Goal: Information Seeking & Learning: Compare options

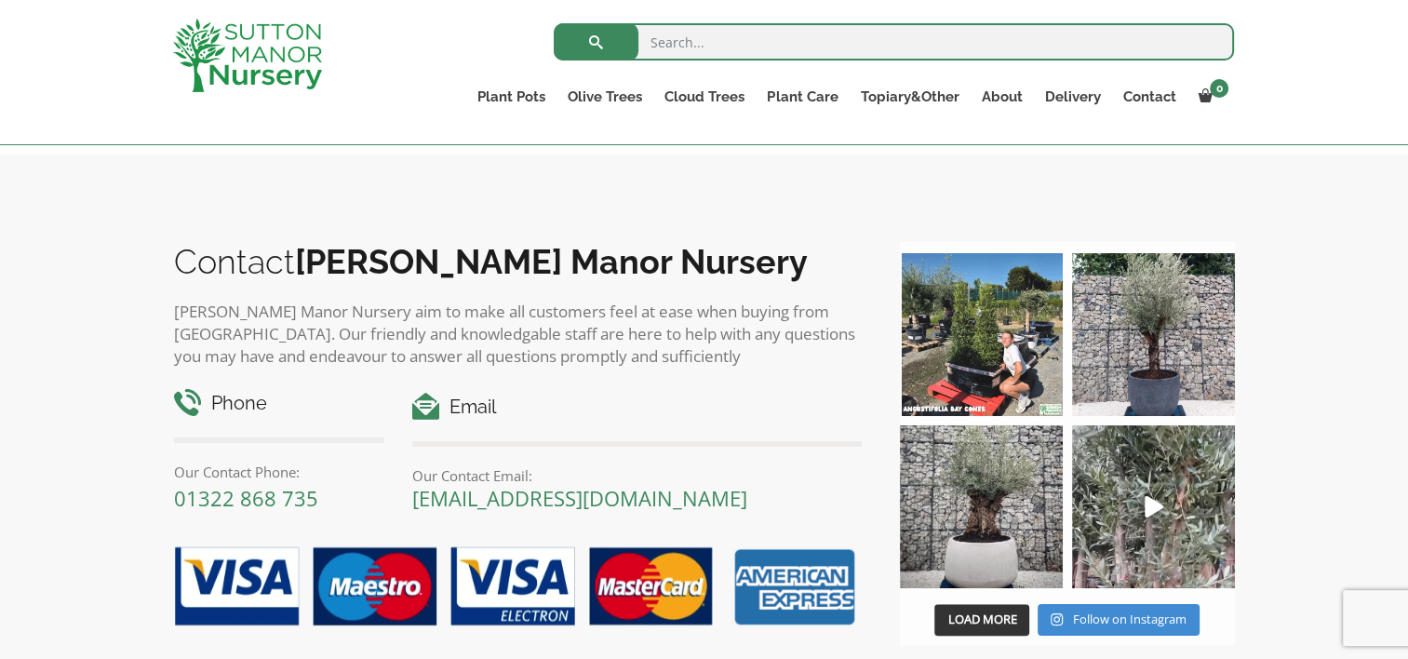
scroll to position [1451, 0]
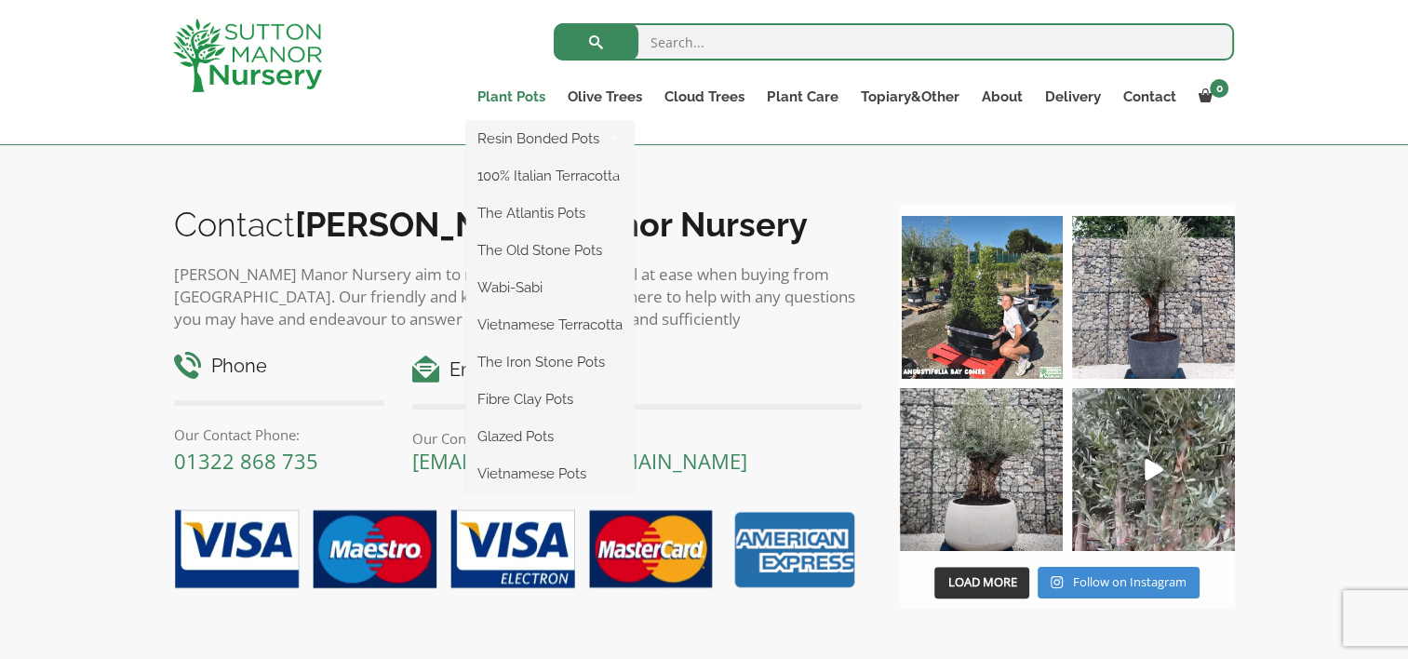
click at [516, 93] on link "Plant Pots" at bounding box center [511, 97] width 90 height 26
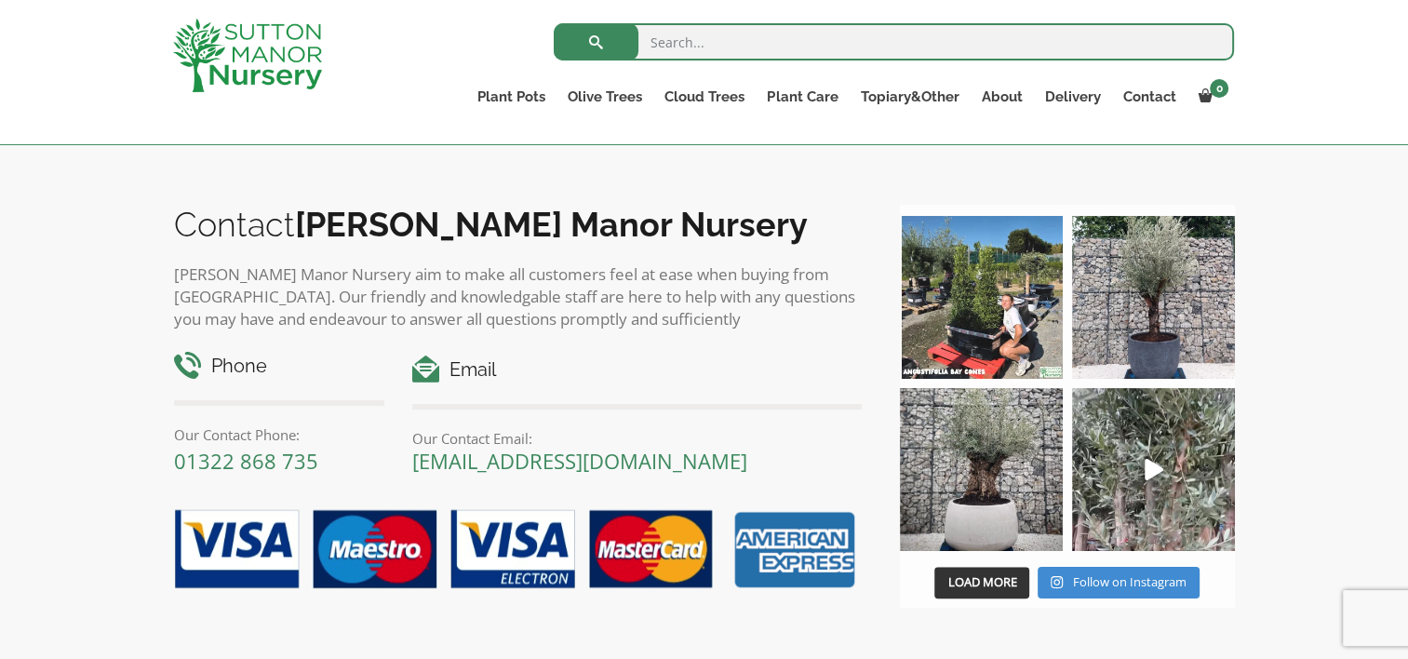
click at [732, 42] on input "search" at bounding box center [894, 41] width 680 height 37
type input "PLANT POTS"
click at [554, 23] on button "submit" at bounding box center [596, 41] width 85 height 37
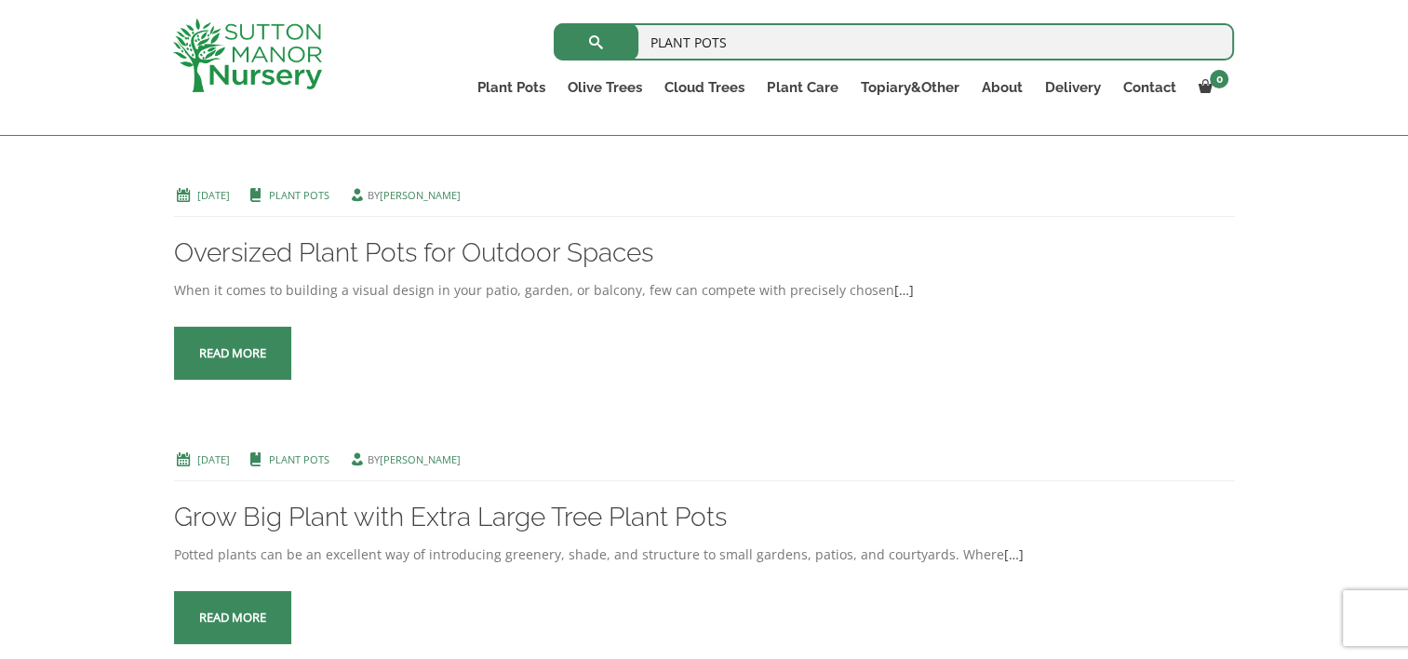
scroll to position [1997, 0]
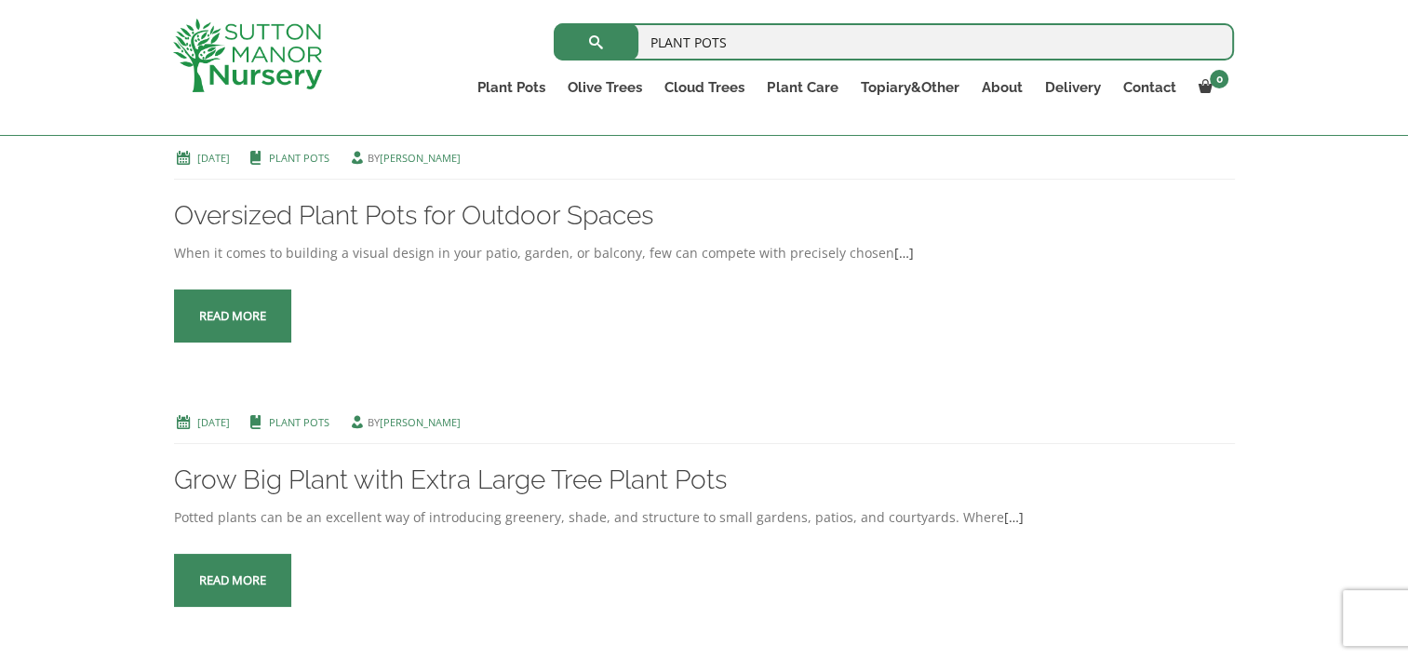
click at [212, 302] on link "Read more" at bounding box center [232, 315] width 117 height 53
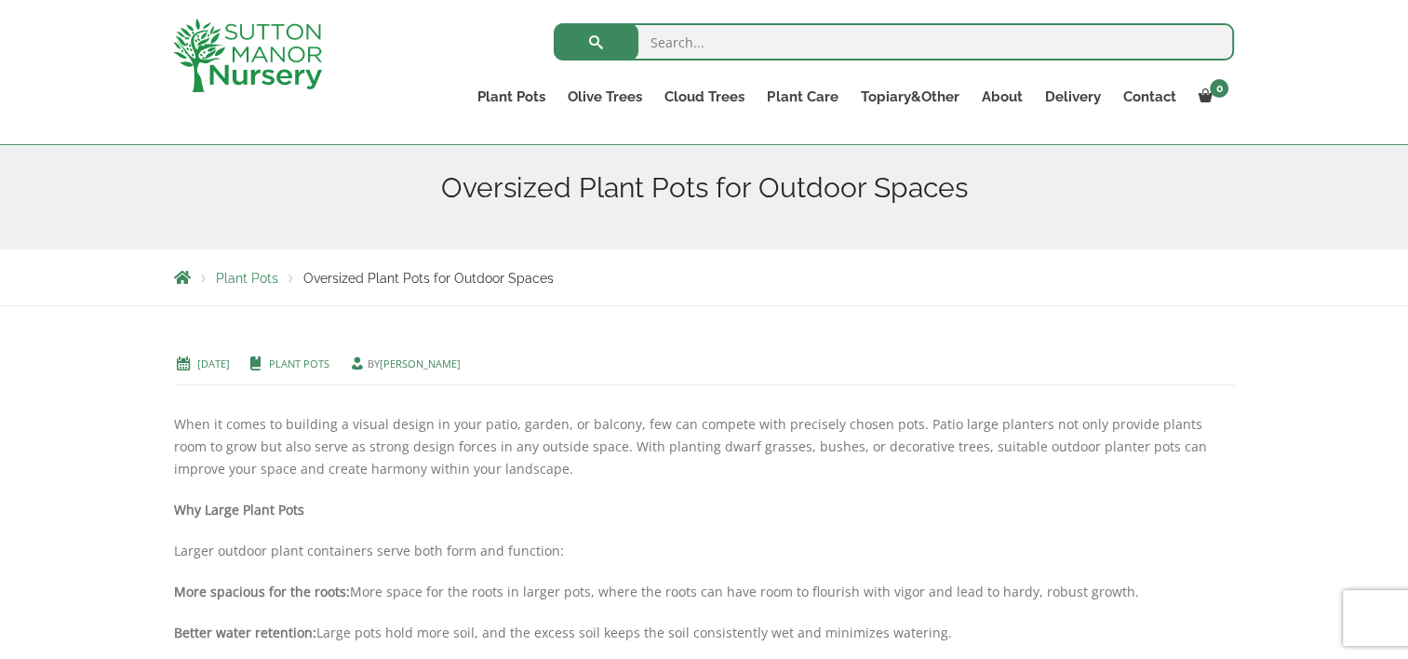
scroll to position [189, 0]
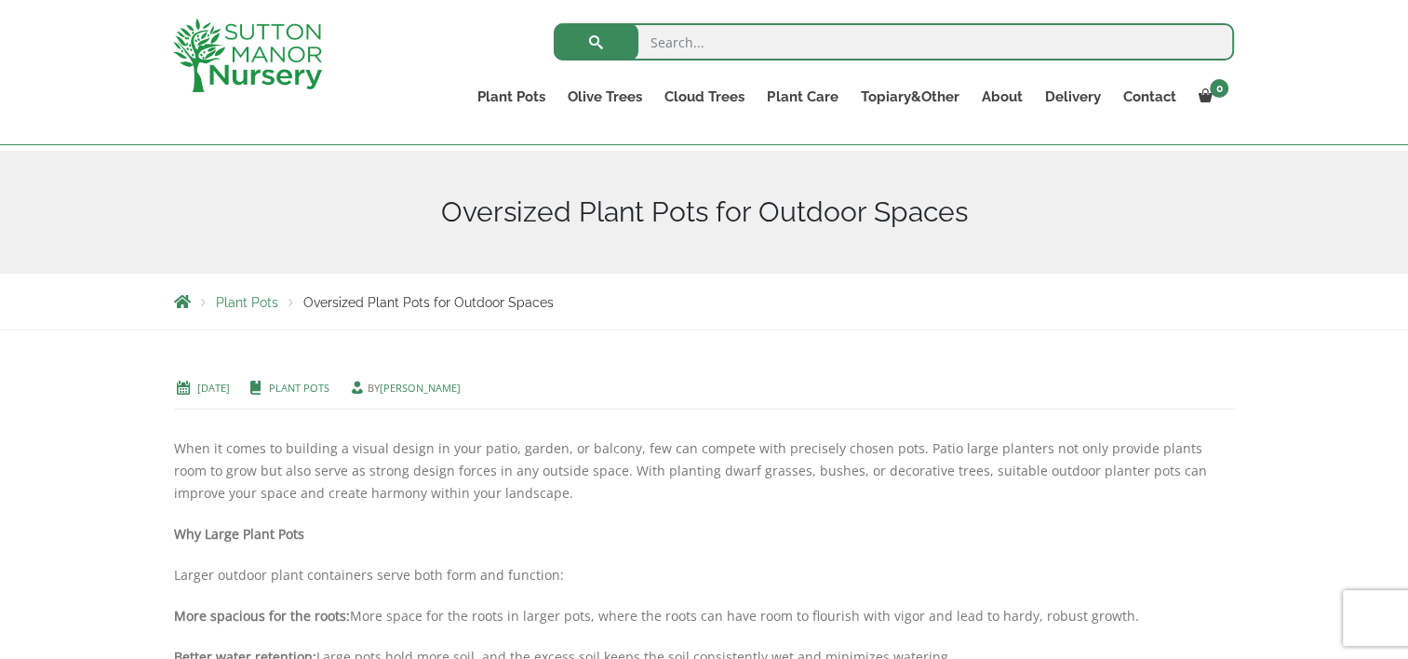
click at [238, 309] on div "Plant Pots Oversized Plant Pots for Outdoor Spaces" at bounding box center [704, 302] width 1089 height 56
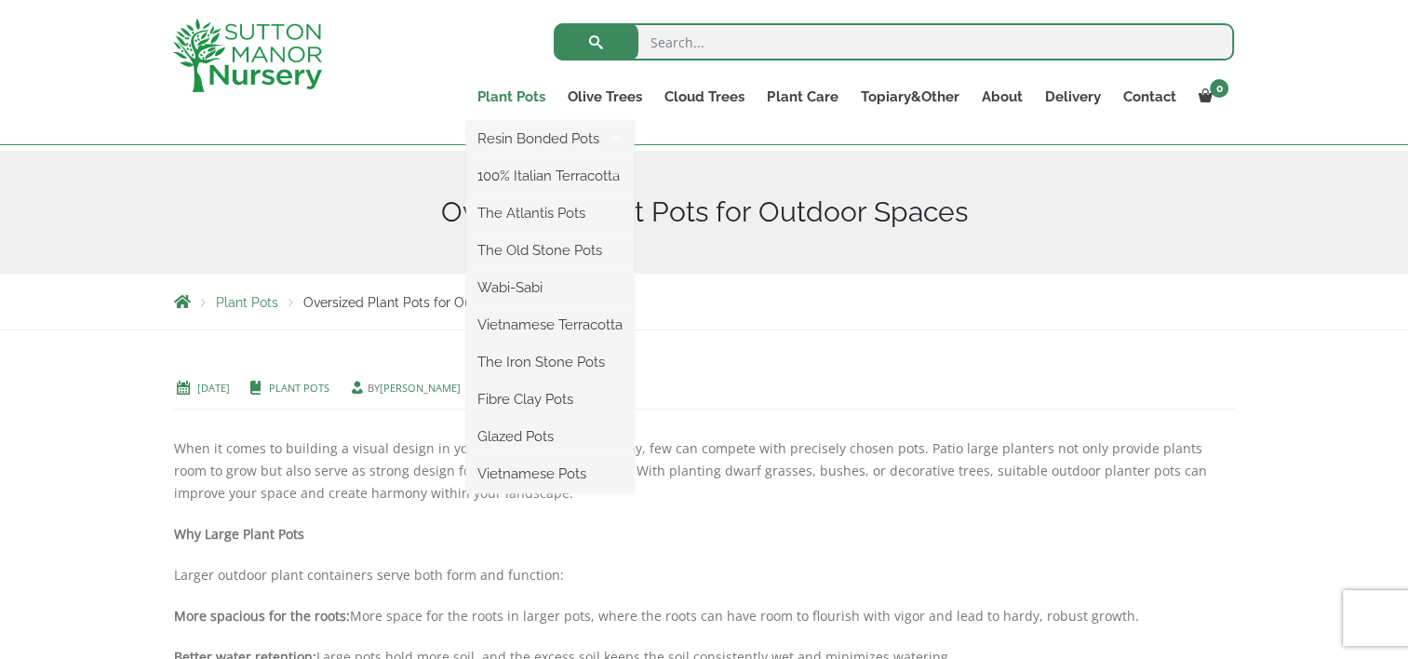
click at [497, 92] on link "Plant Pots" at bounding box center [511, 97] width 90 height 26
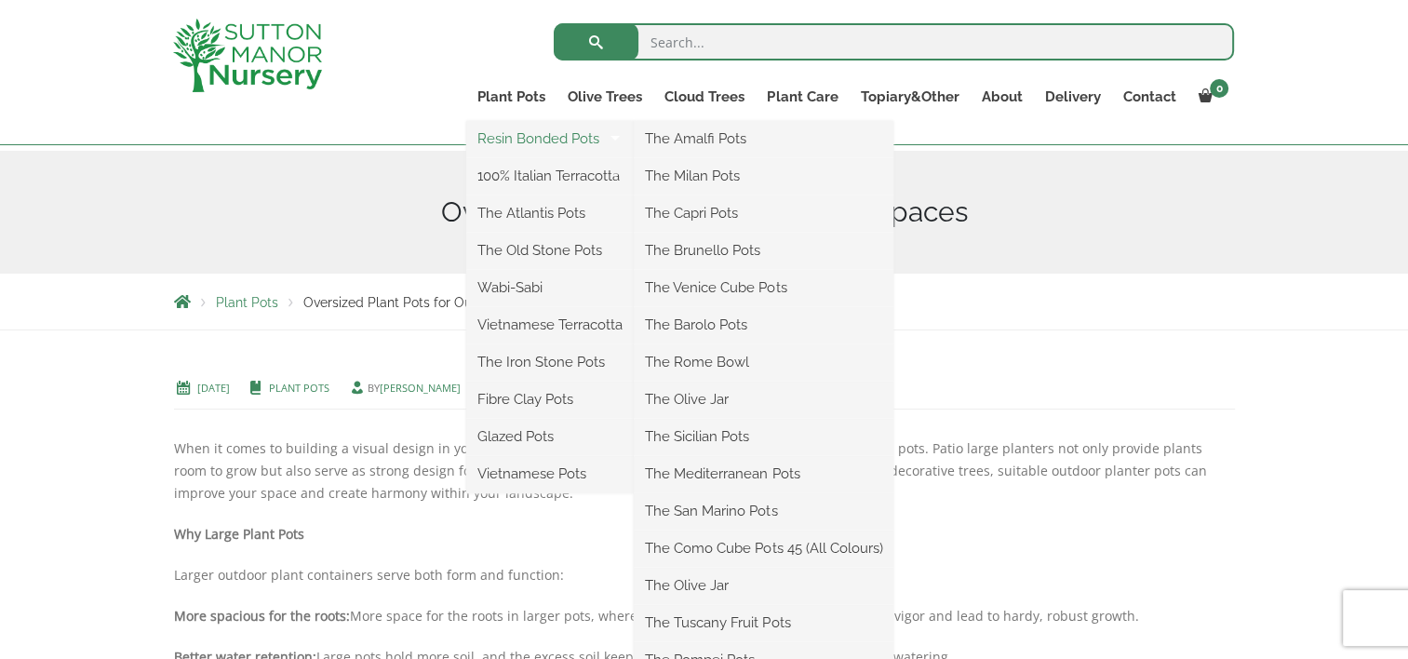
click at [510, 131] on link "Resin Bonded Pots" at bounding box center [549, 139] width 167 height 28
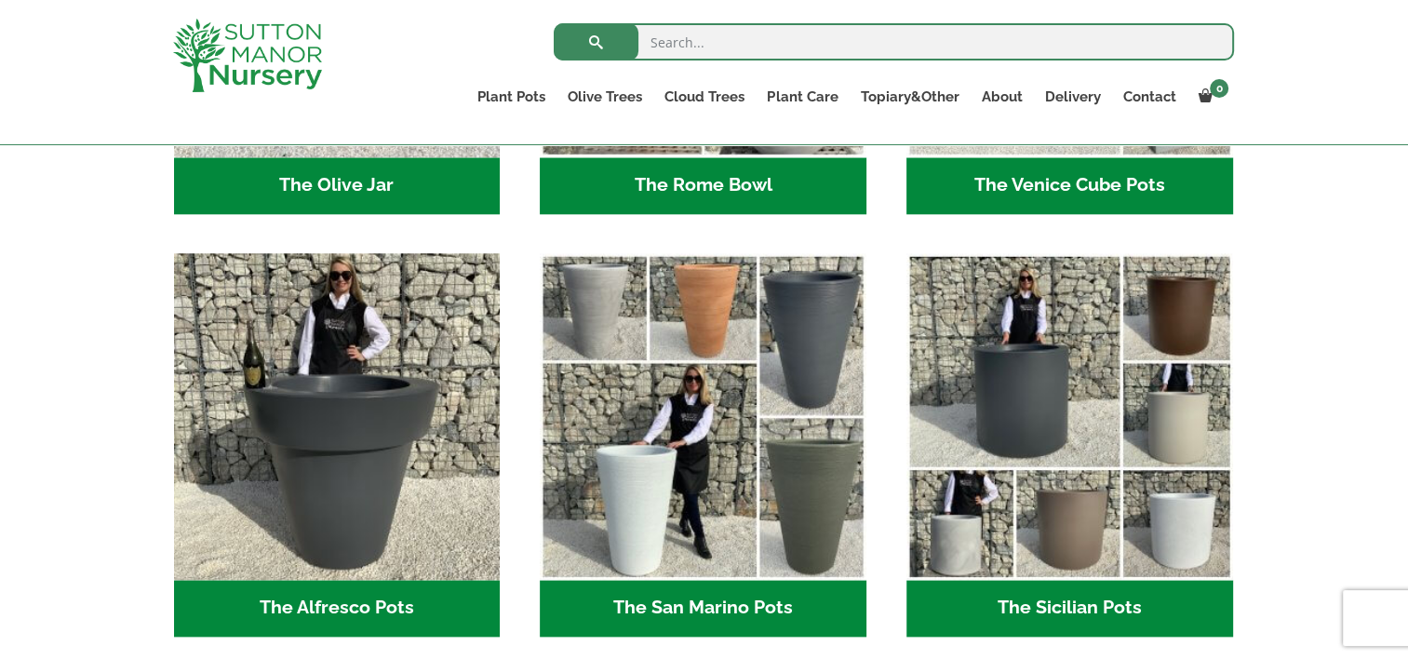
scroll to position [2084, 0]
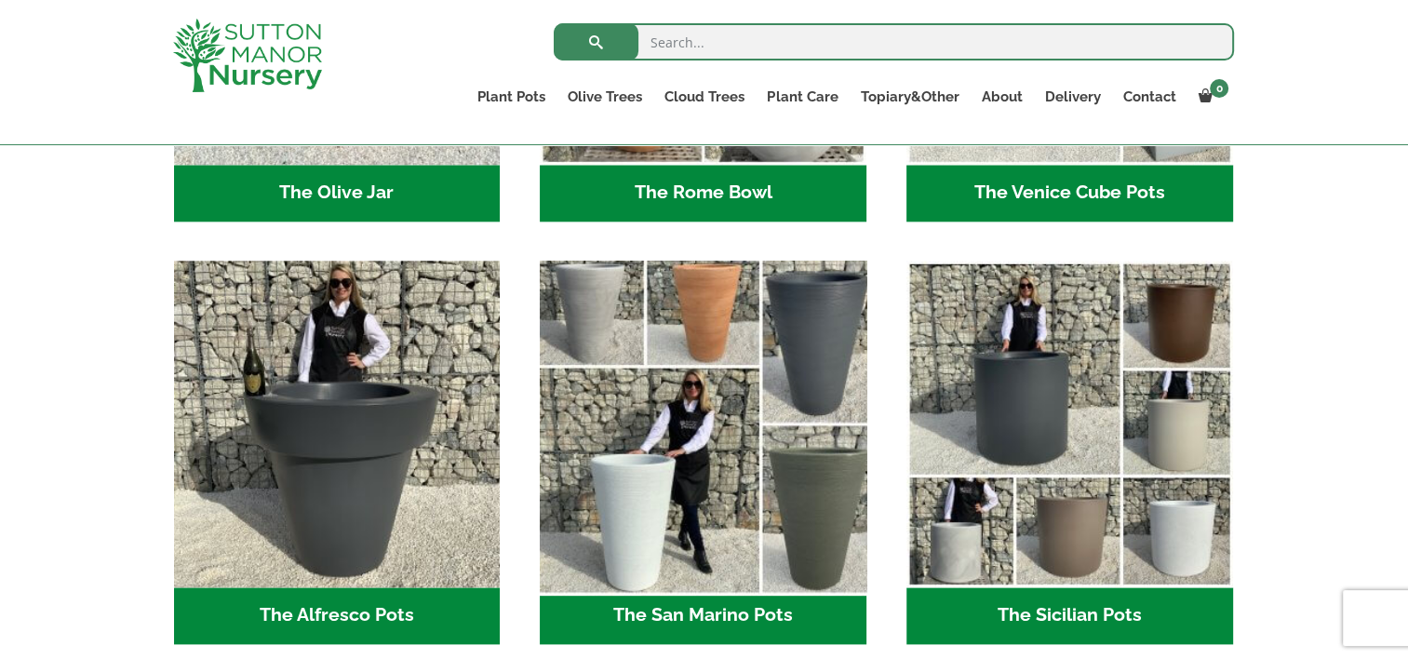
click at [748, 333] on img "Visit product category The San Marino Pots" at bounding box center [703, 423] width 342 height 342
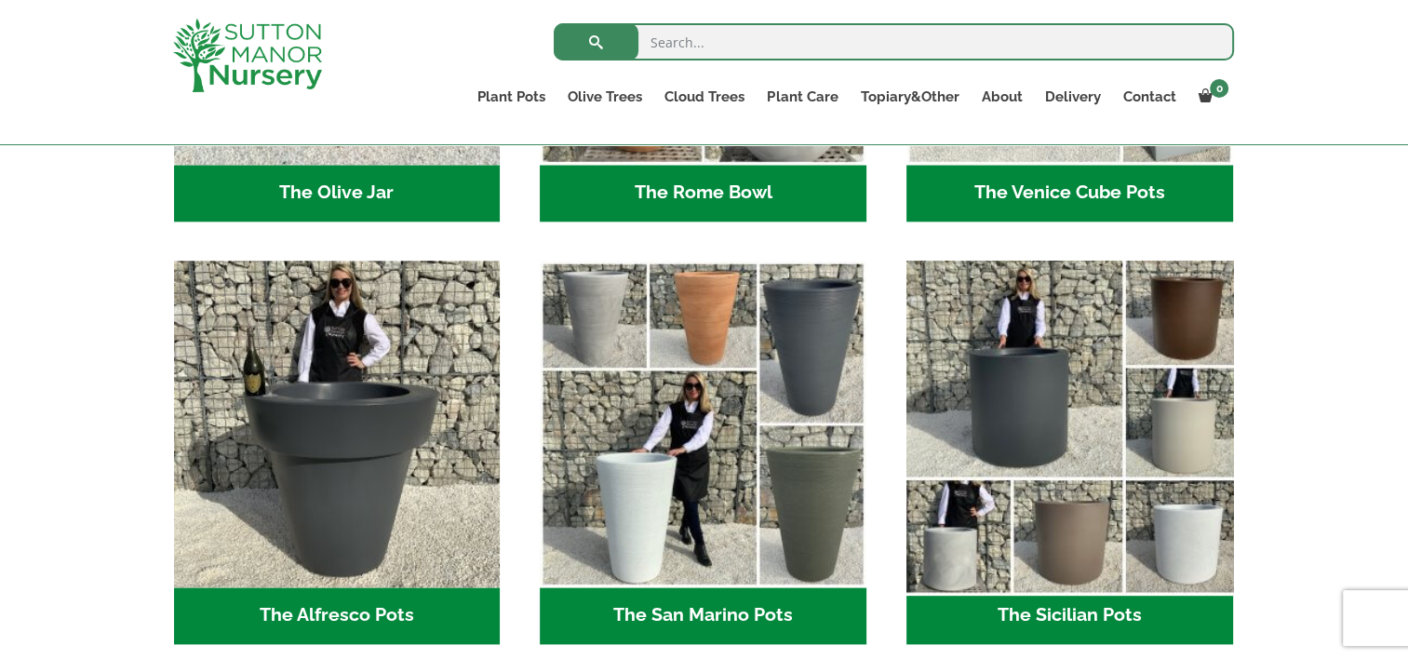
click at [1053, 429] on img "Visit product category The Sicilian Pots" at bounding box center [1069, 423] width 342 height 342
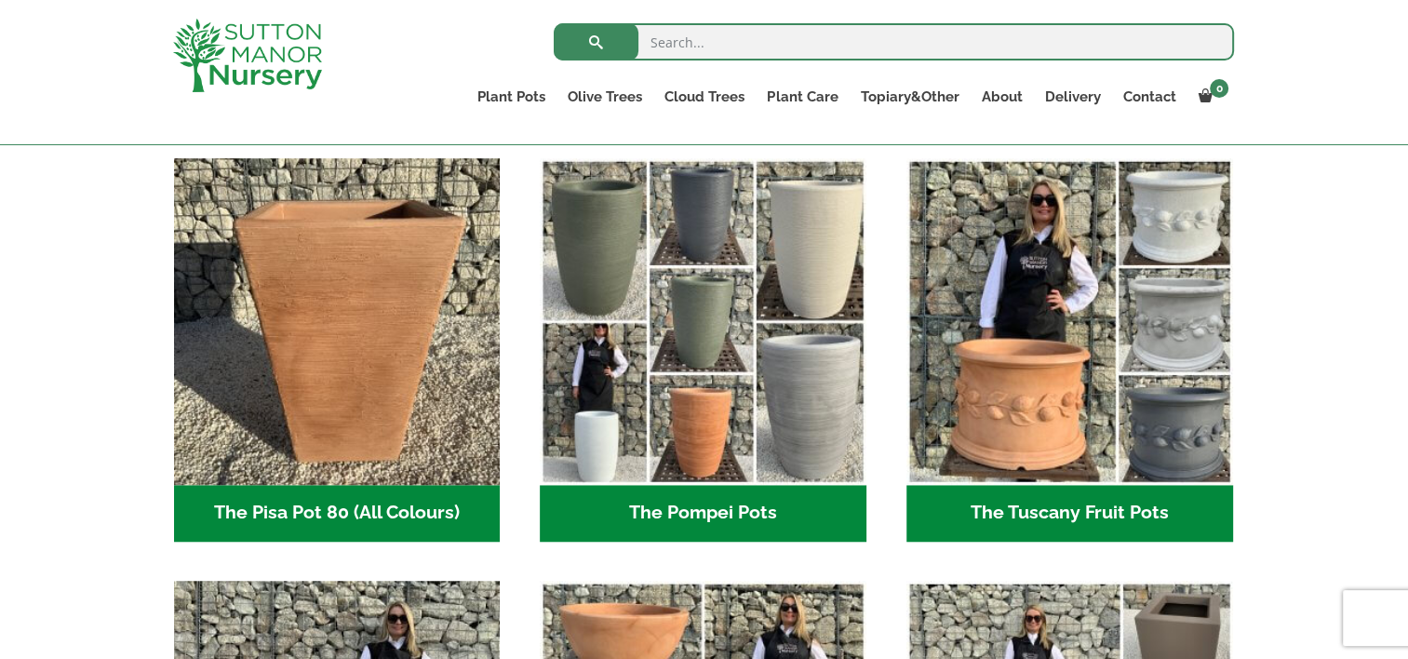
scroll to position [1254, 0]
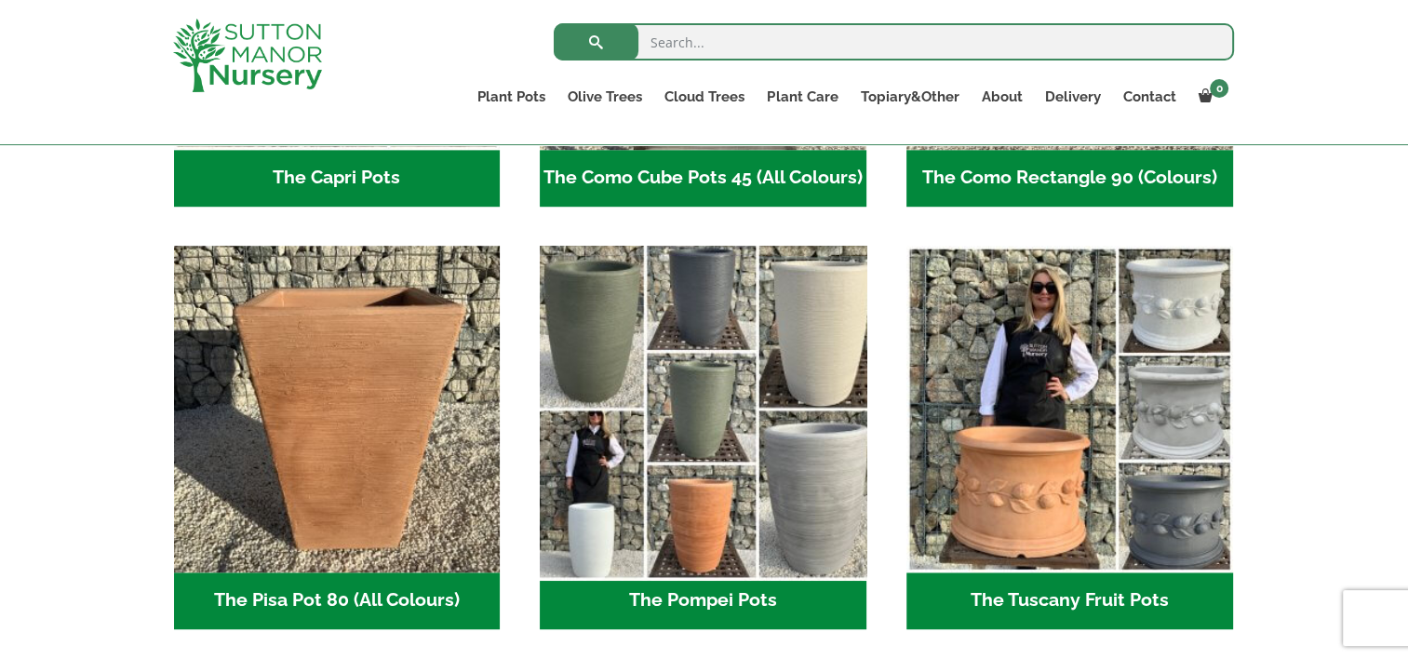
click at [735, 375] on img "Visit product category The Pompei Pots" at bounding box center [703, 408] width 342 height 342
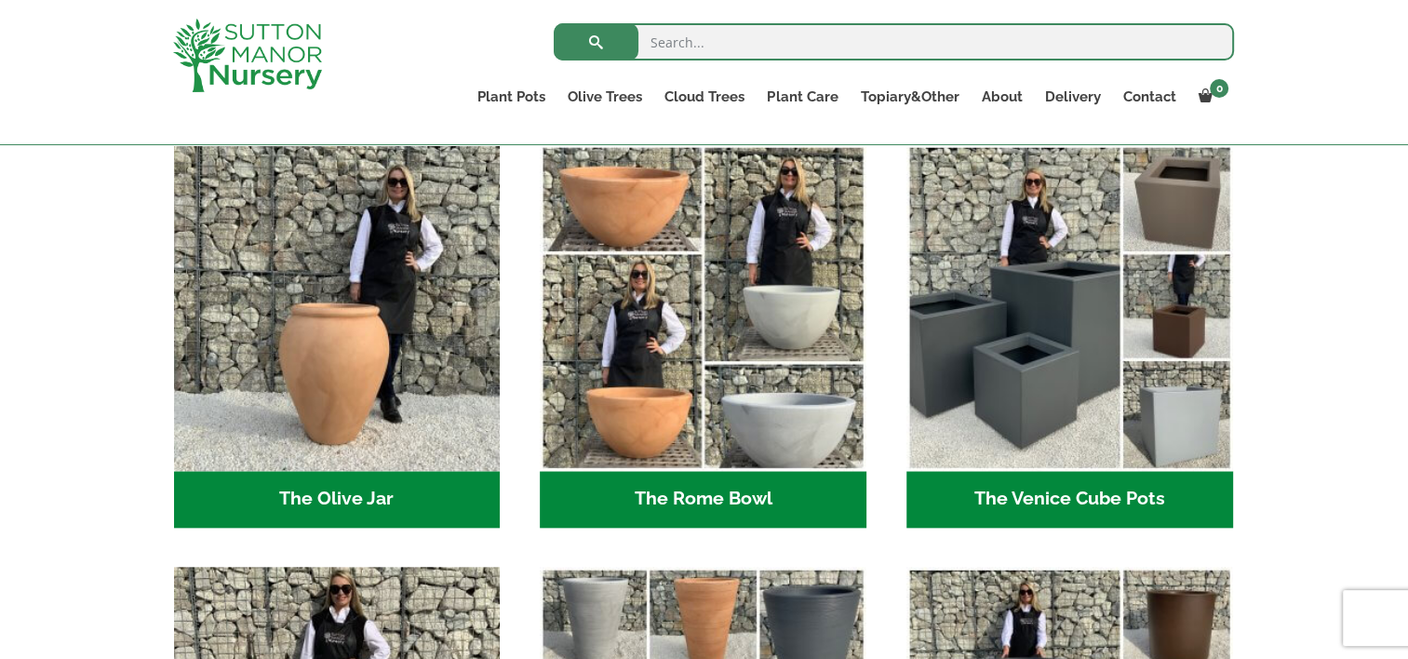
scroll to position [1815, 0]
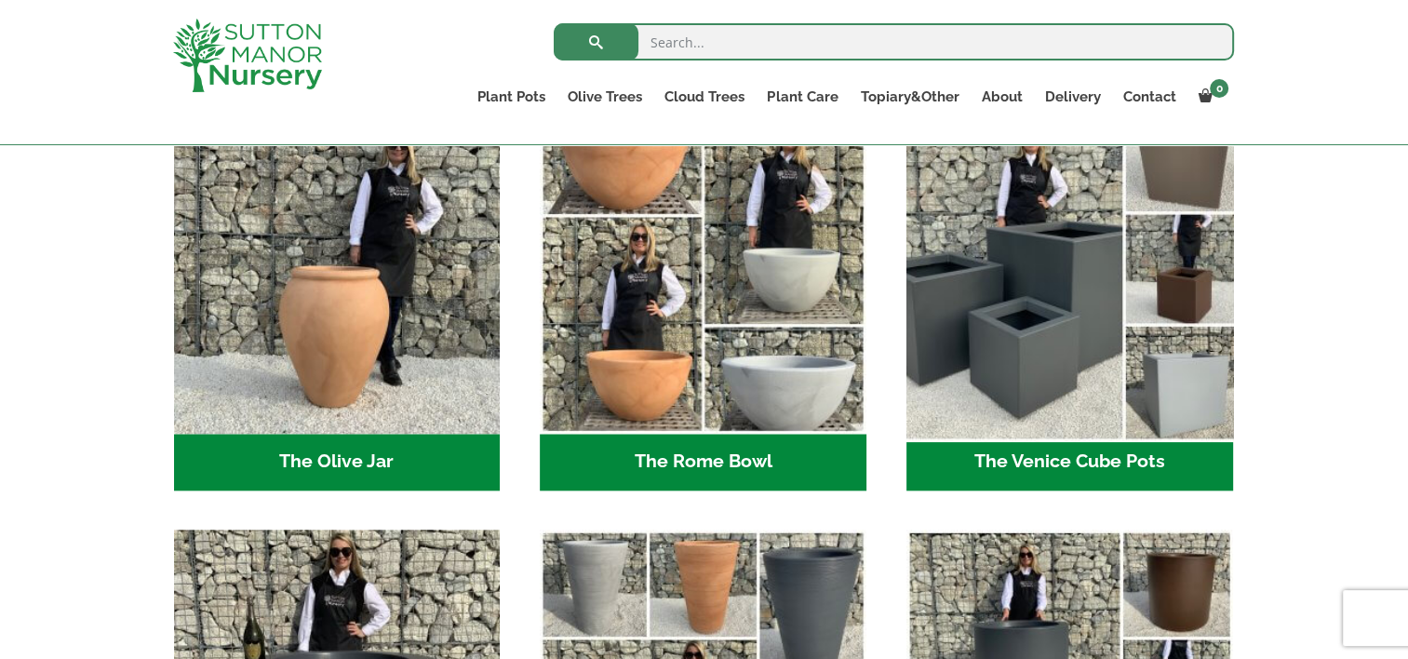
click at [1070, 336] on img "Visit product category The Venice Cube Pots" at bounding box center [1069, 270] width 342 height 342
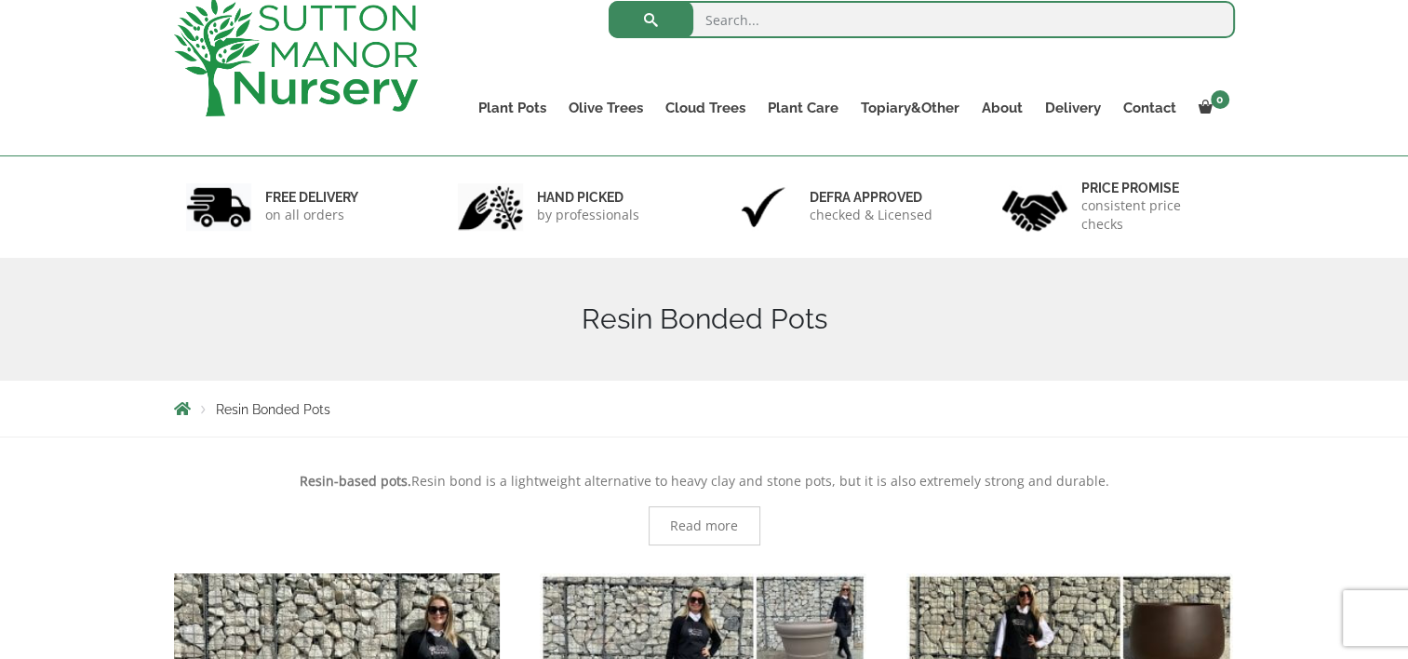
scroll to position [0, 0]
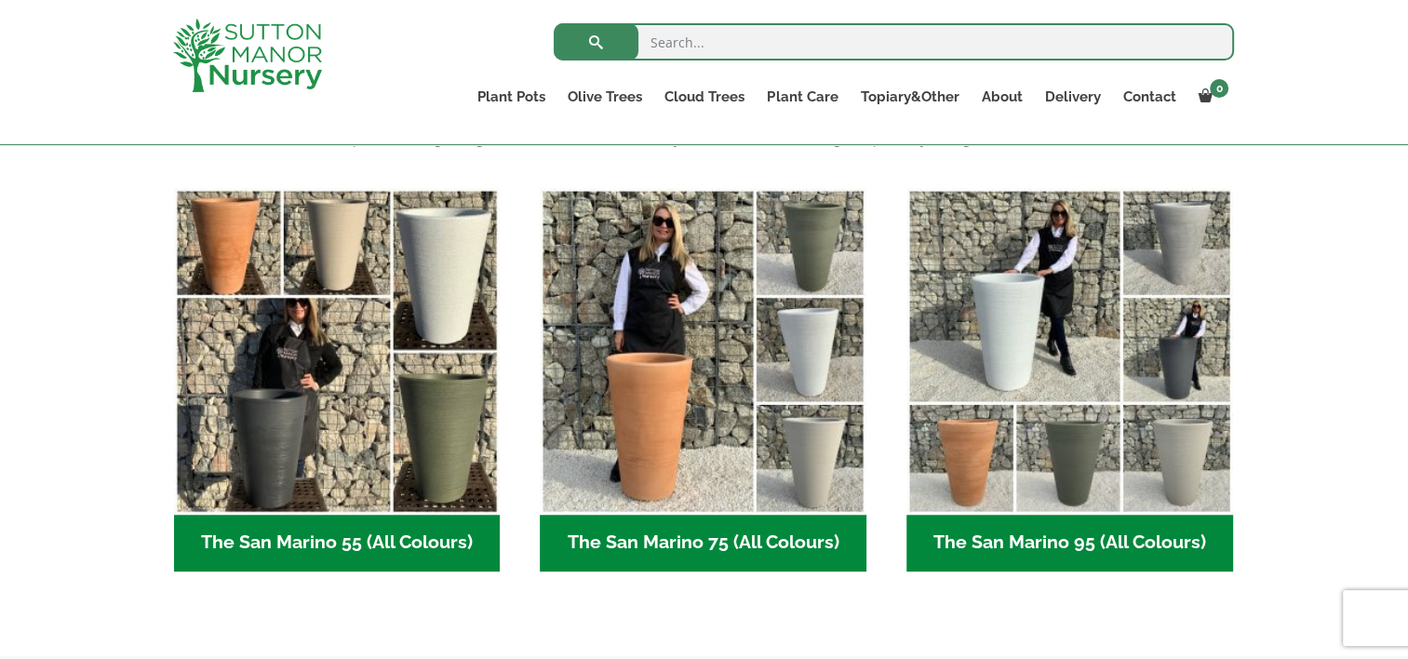
scroll to position [447, 0]
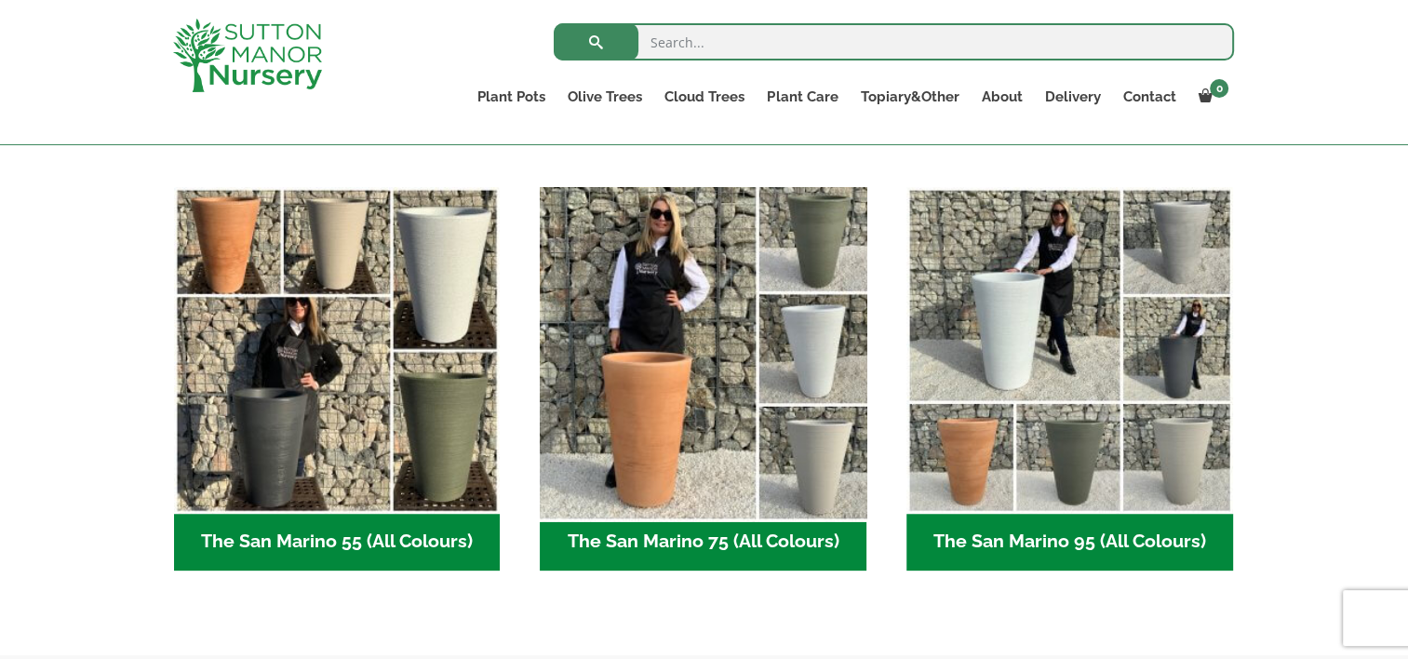
click at [598, 375] on img "Visit product category The San Marino 75 (All Colours)" at bounding box center [703, 350] width 342 height 342
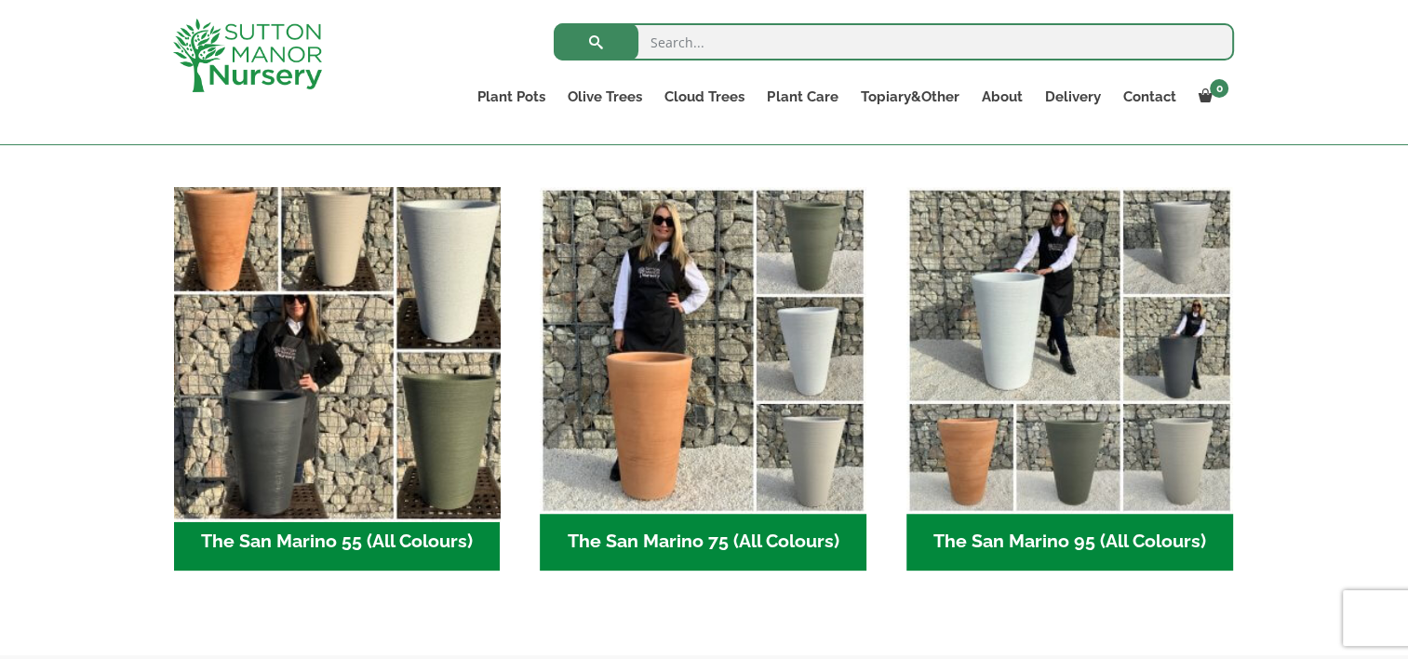
click at [323, 349] on img "Visit product category The San Marino 55 (All Colours)" at bounding box center [337, 350] width 342 height 342
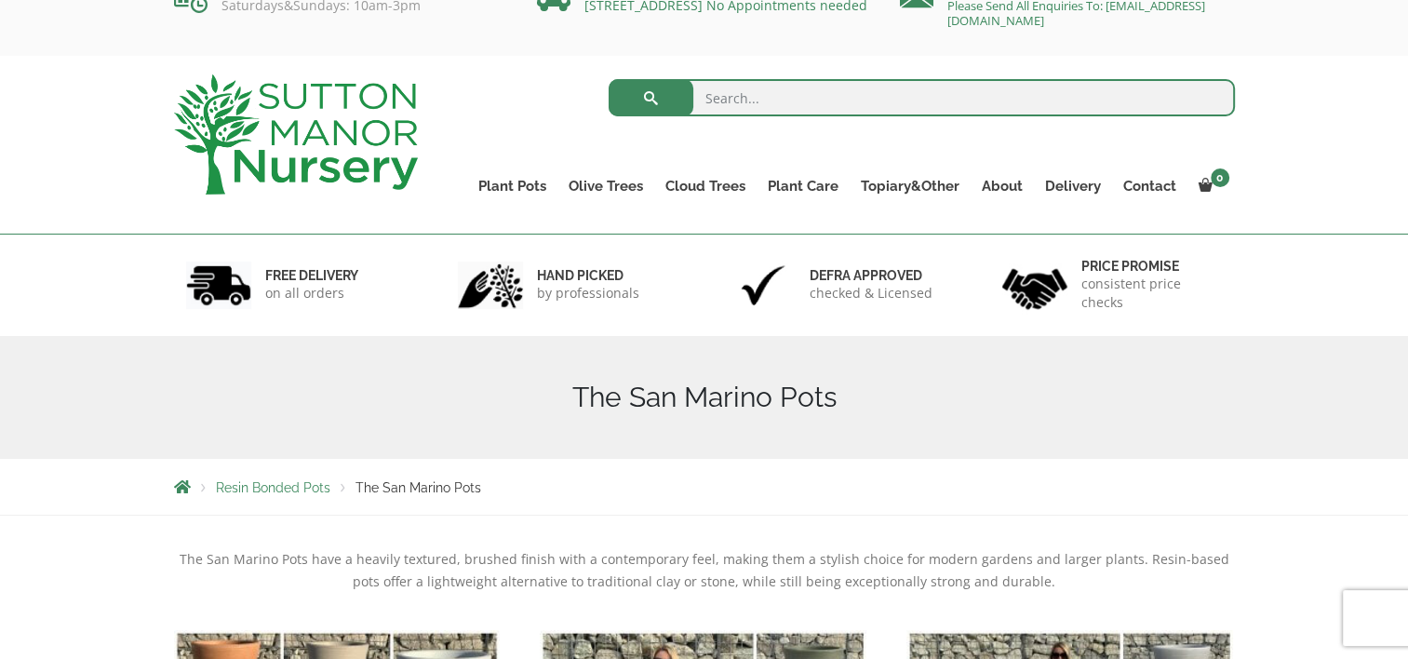
scroll to position [0, 0]
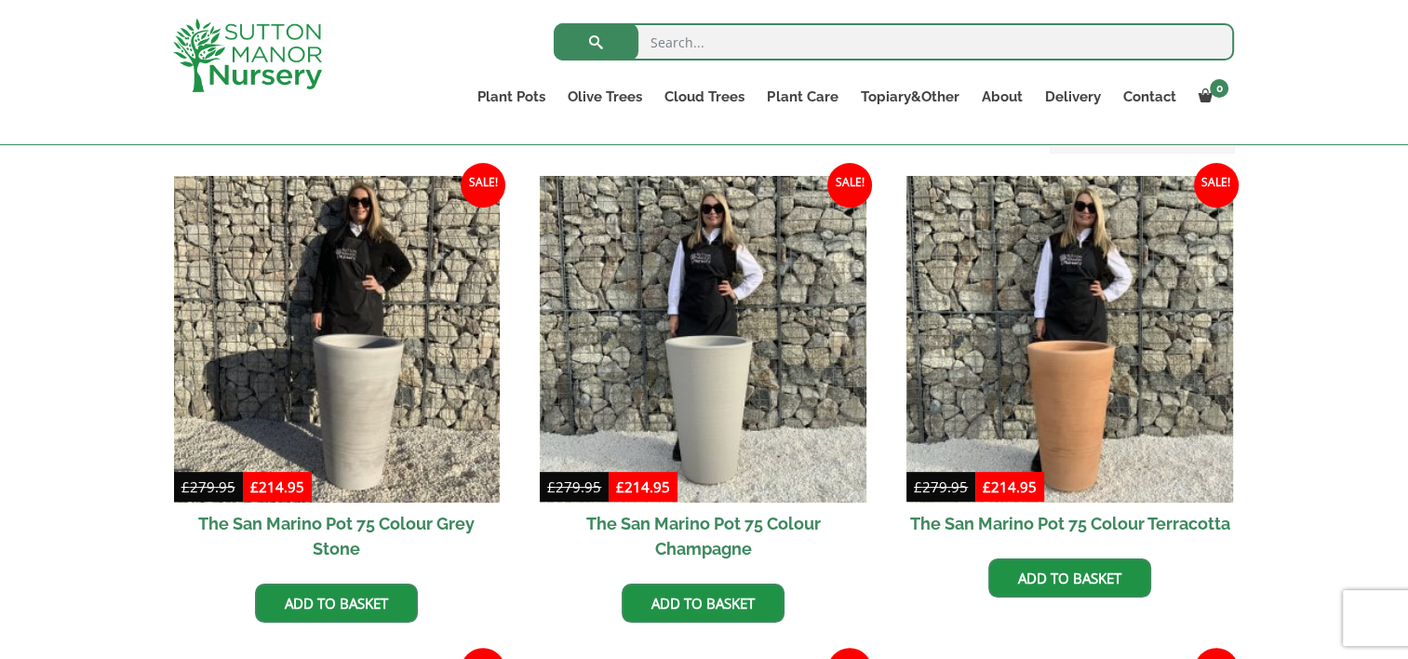
scroll to position [427, 0]
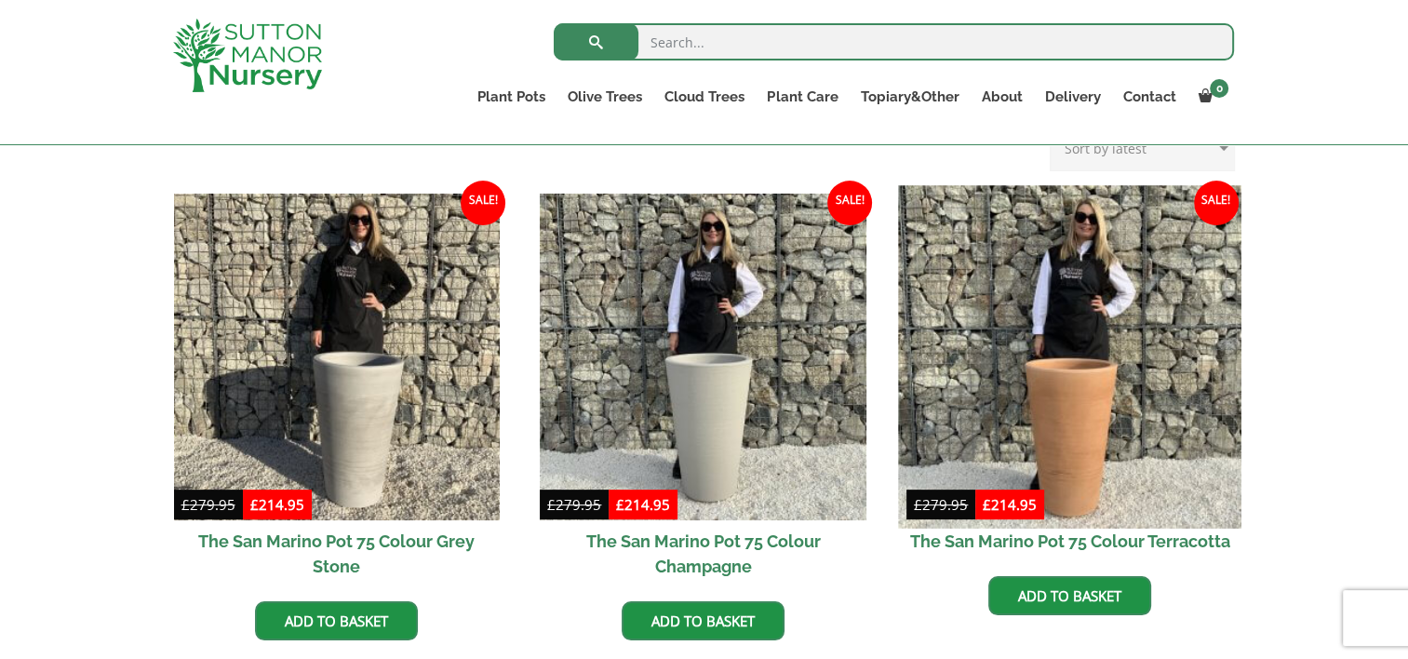
click at [1063, 439] on img at bounding box center [1069, 356] width 342 height 342
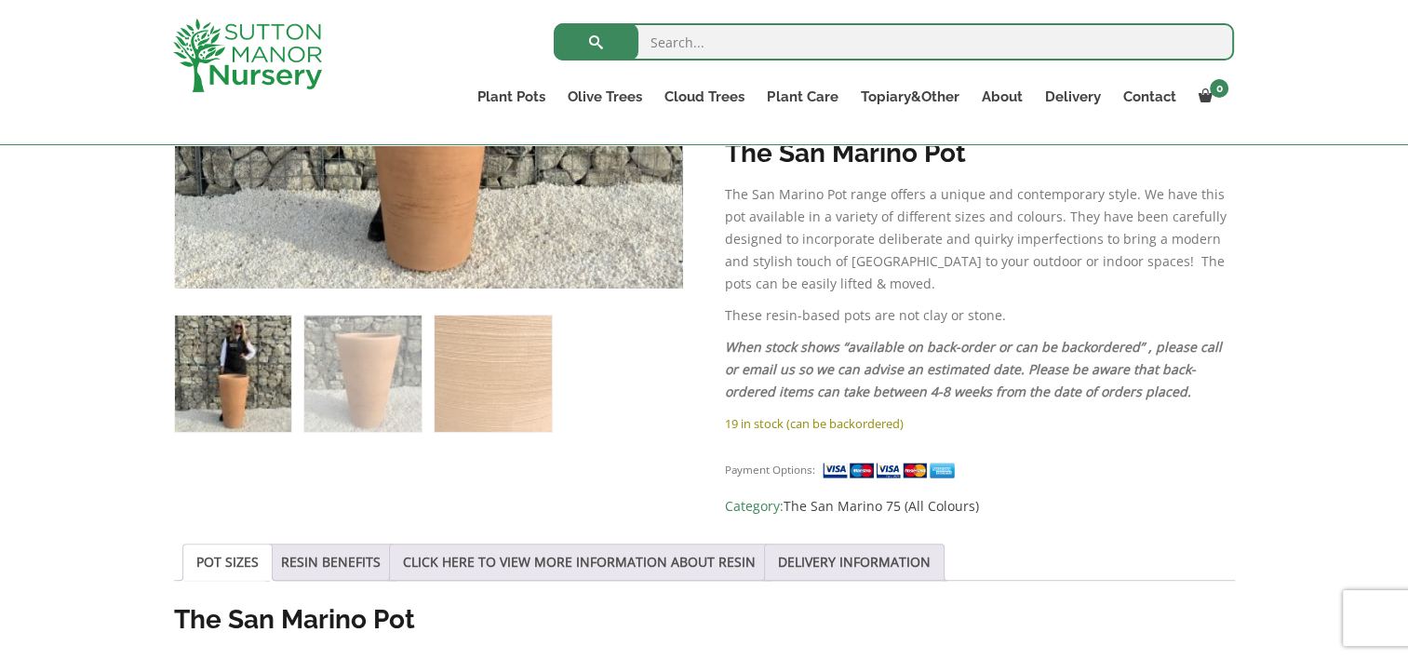
scroll to position [996, 0]
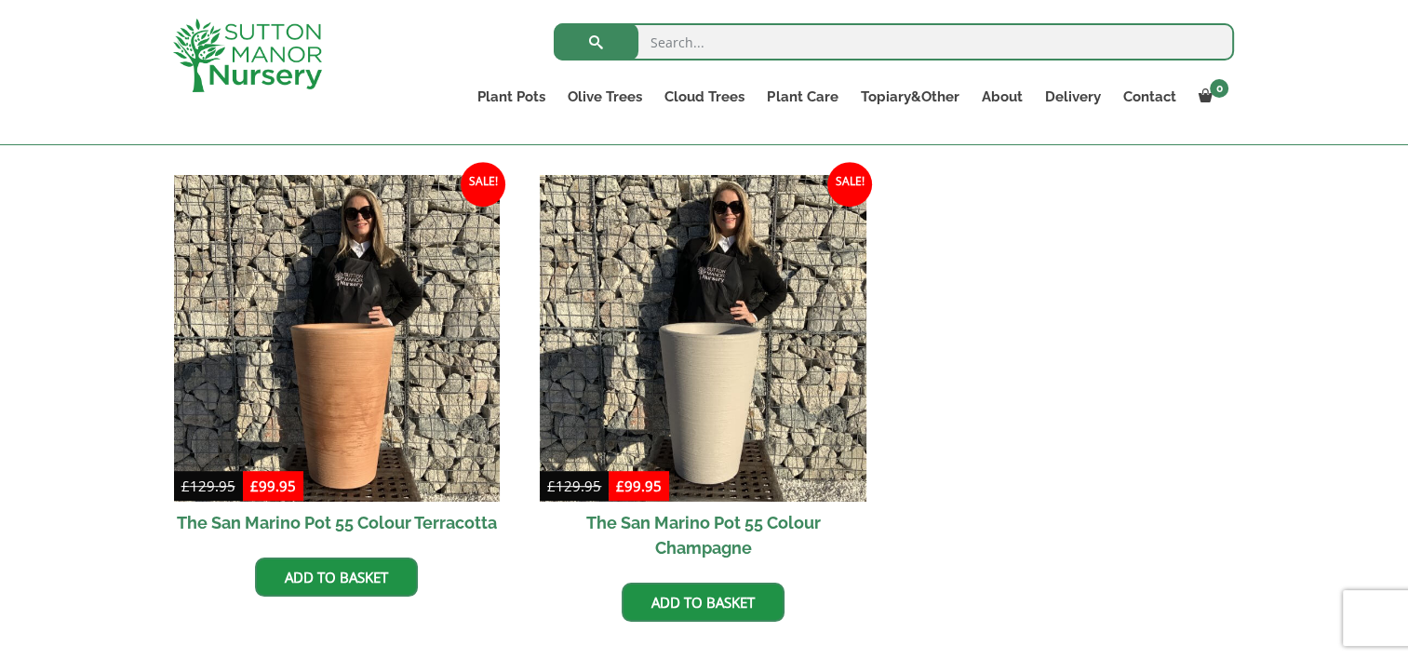
scroll to position [1005, 0]
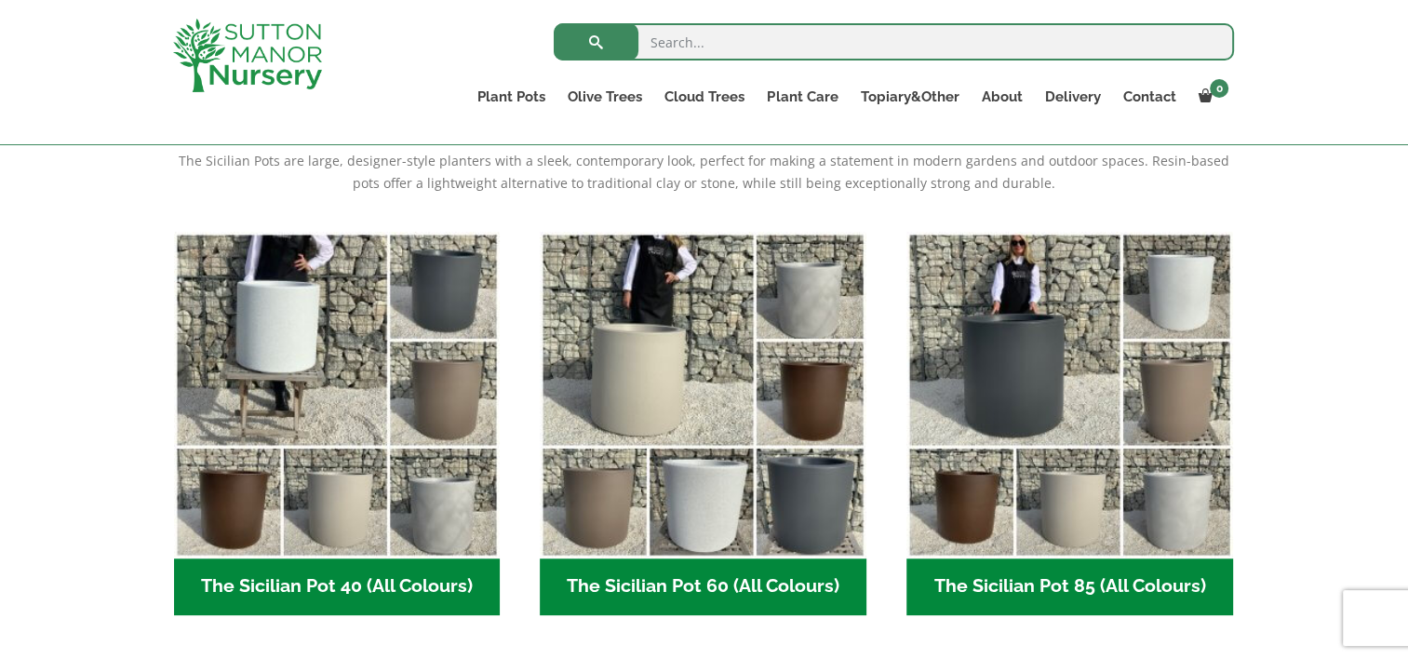
scroll to position [334, 0]
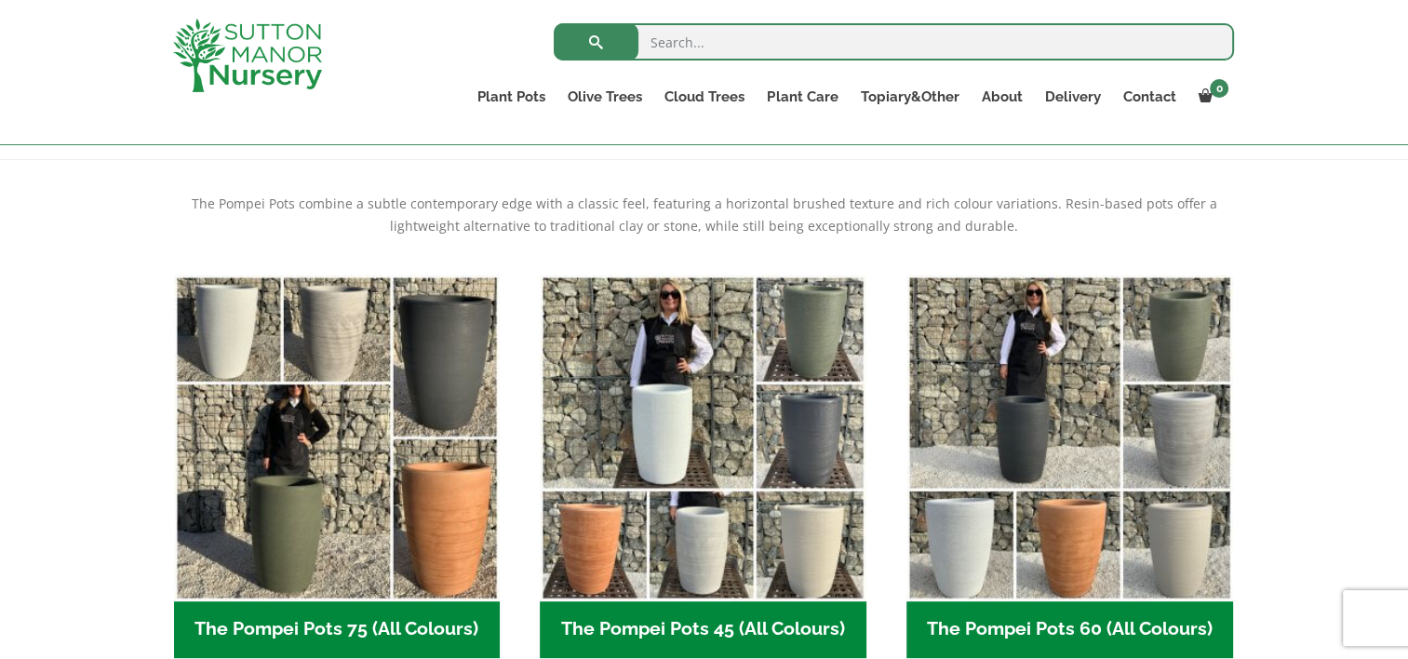
scroll to position [496, 0]
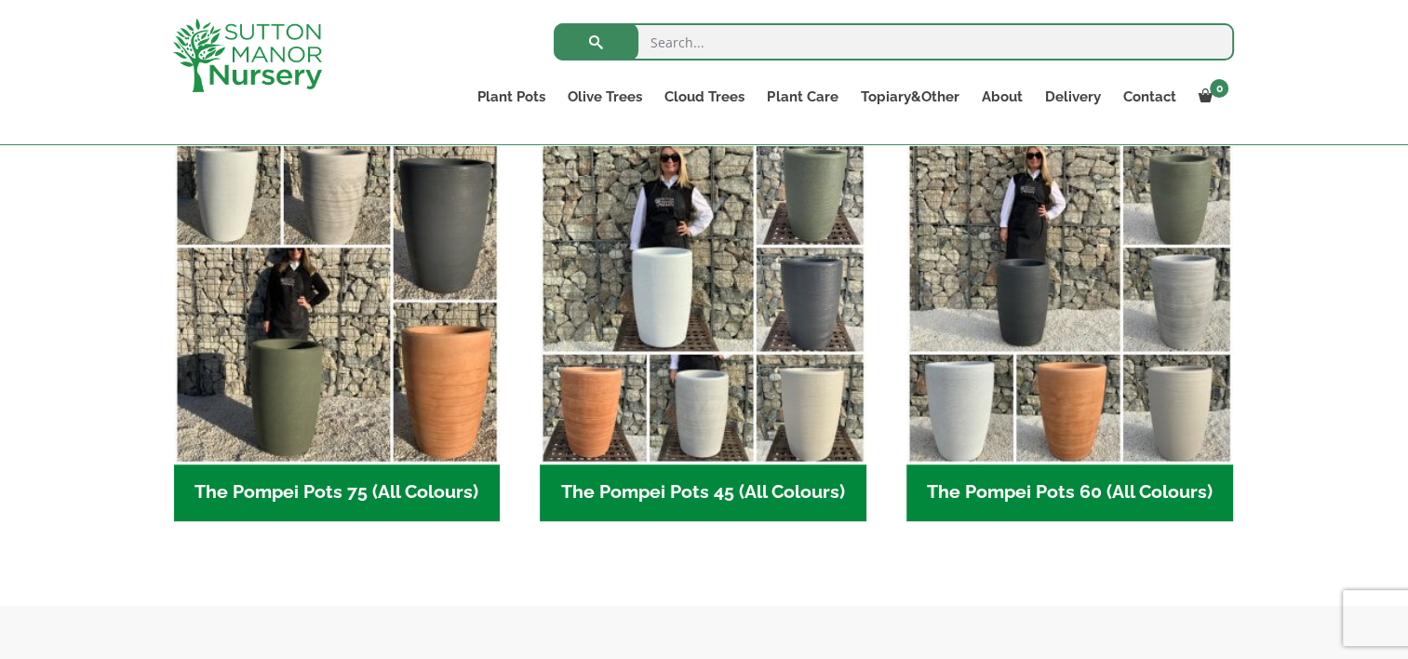
drag, startPoint x: 393, startPoint y: 332, endPoint x: 11, endPoint y: 266, distance: 387.2
click at [11, 266] on div "The Pompei Pots combine a subtle contemporary edge with a classic feel, featuri…" at bounding box center [704, 314] width 1408 height 582
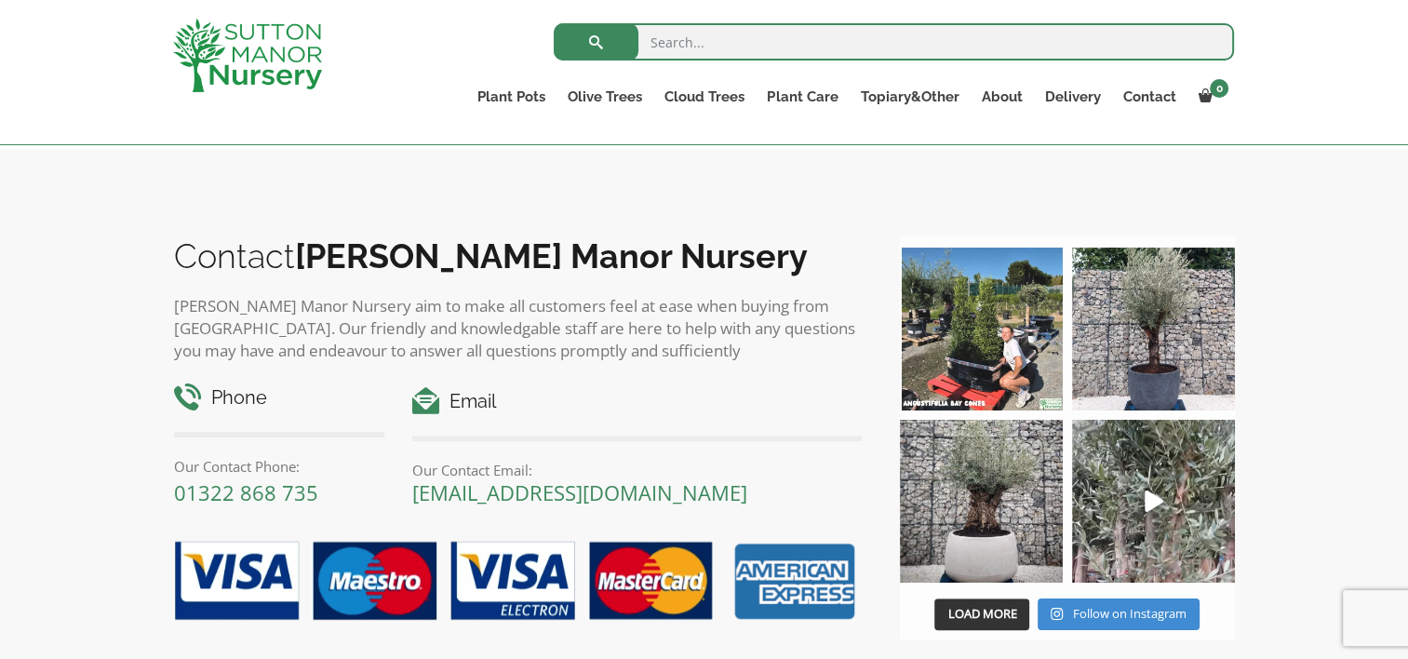
scroll to position [1029, 0]
